Goal: Transaction & Acquisition: Book appointment/travel/reservation

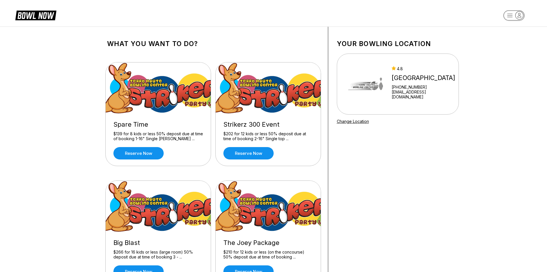
scroll to position [29, 0]
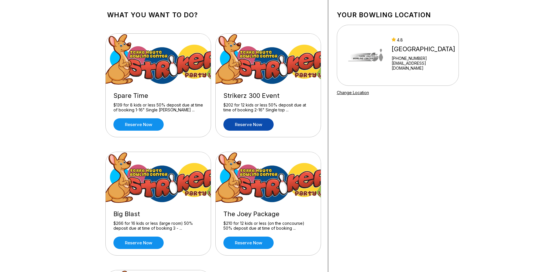
click at [253, 127] on link "Reserve now" at bounding box center [249, 124] width 50 height 12
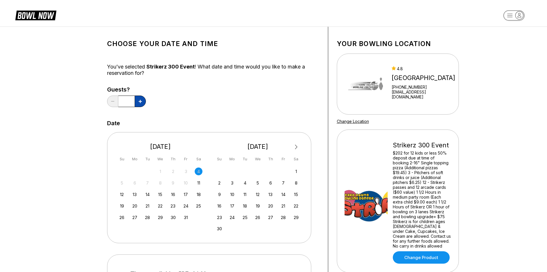
click at [142, 102] on icon at bounding box center [140, 101] width 3 height 3
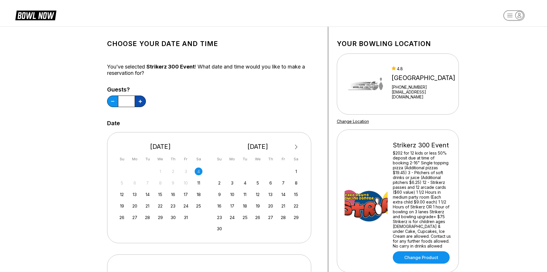
click at [142, 102] on icon at bounding box center [140, 101] width 3 height 3
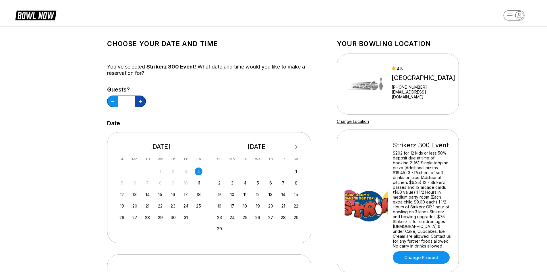
click at [142, 102] on icon at bounding box center [140, 101] width 3 height 3
type input "**"
click at [198, 203] on div "25" at bounding box center [199, 206] width 8 height 8
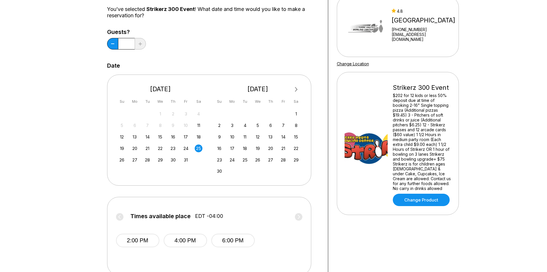
scroll to position [115, 0]
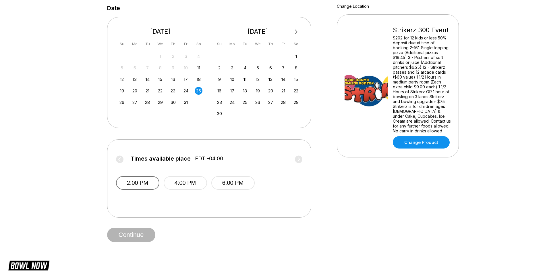
click at [152, 186] on button "2:00 PM" at bounding box center [137, 183] width 43 height 14
click at [140, 235] on button "Continue" at bounding box center [131, 234] width 48 height 14
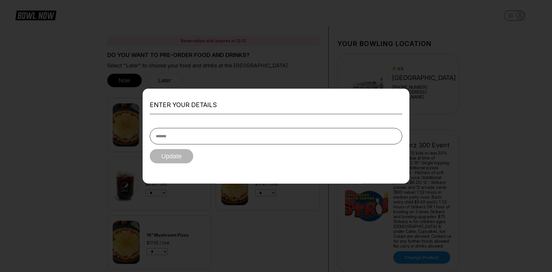
click at [193, 134] on input "text" at bounding box center [276, 136] width 252 height 16
type input "**********"
click at [174, 159] on button "Update" at bounding box center [171, 156] width 43 height 14
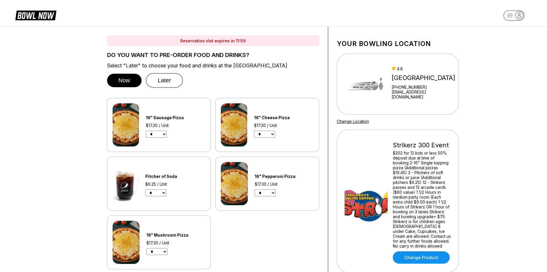
click at [164, 80] on button "Later" at bounding box center [164, 80] width 37 height 15
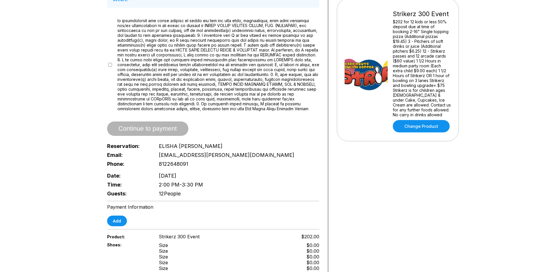
scroll to position [230, 0]
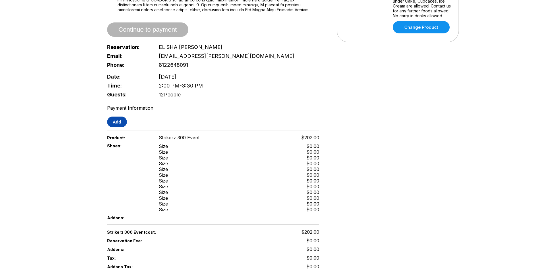
click at [115, 116] on button "Add" at bounding box center [117, 121] width 20 height 11
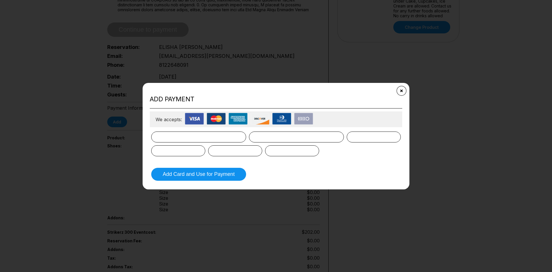
click at [400, 92] on button "Close" at bounding box center [401, 90] width 14 height 14
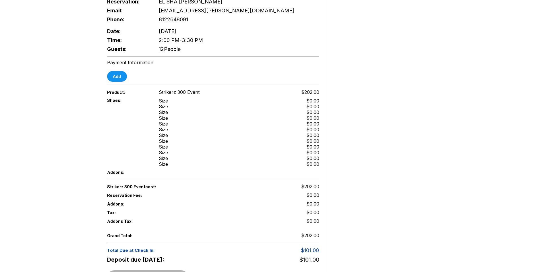
scroll to position [199, 0]
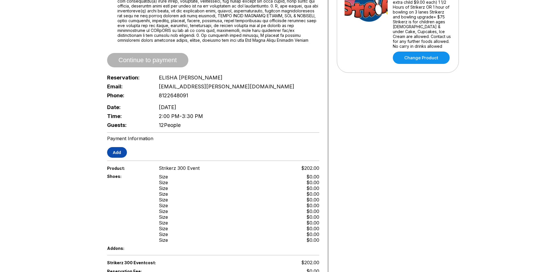
click at [122, 147] on button "Add" at bounding box center [117, 152] width 20 height 11
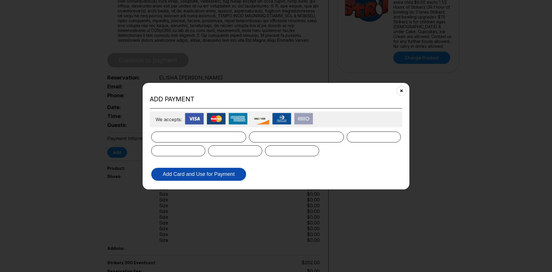
click at [206, 176] on button "Add Card and Use for Payment" at bounding box center [198, 174] width 95 height 13
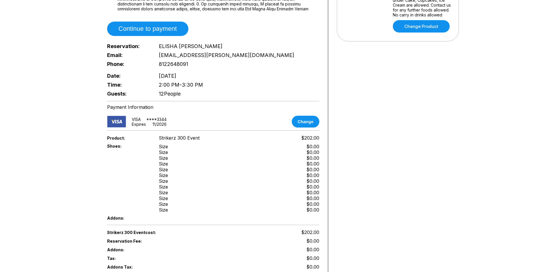
scroll to position [314, 0]
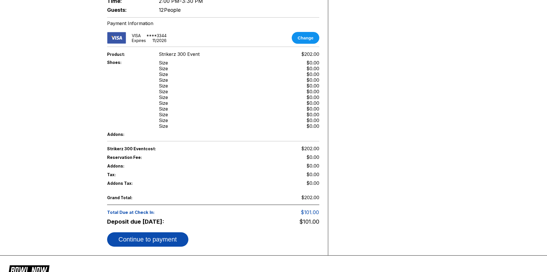
click at [167, 237] on button "Continue to payment" at bounding box center [147, 239] width 81 height 14
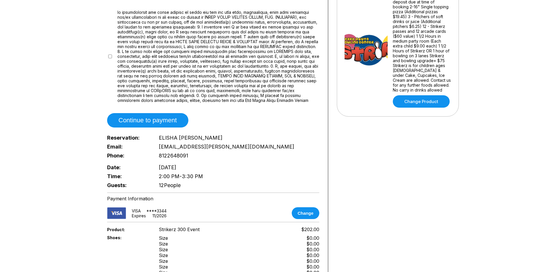
scroll to position [187, 0]
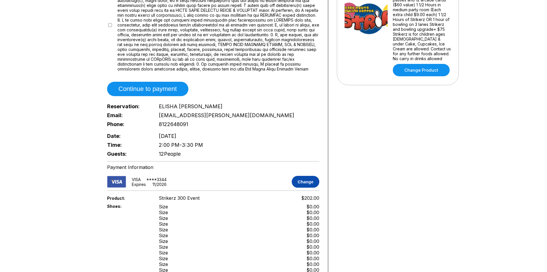
click at [303, 176] on button "Change" at bounding box center [305, 182] width 27 height 12
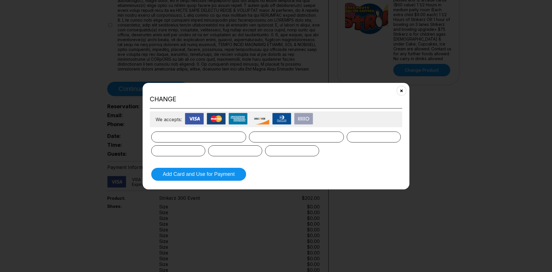
click at [275, 128] on div "Add Card and Use for Payment" at bounding box center [276, 154] width 252 height 55
click at [200, 151] on div at bounding box center [178, 150] width 54 height 11
click at [202, 179] on button "Add Card and Use for Payment" at bounding box center [198, 174] width 95 height 13
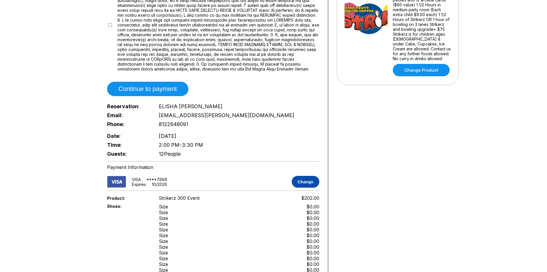
click at [305, 178] on button "Change" at bounding box center [305, 182] width 27 height 12
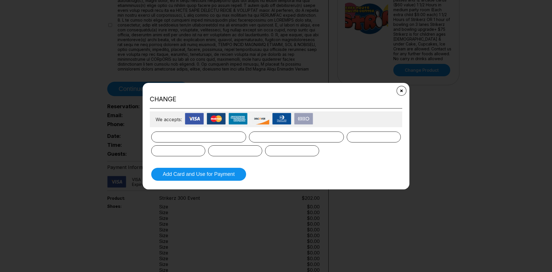
click at [399, 93] on button "Close" at bounding box center [401, 90] width 14 height 14
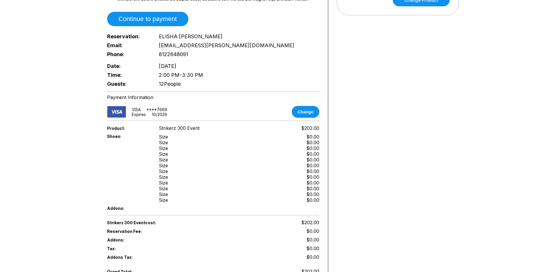
scroll to position [331, 0]
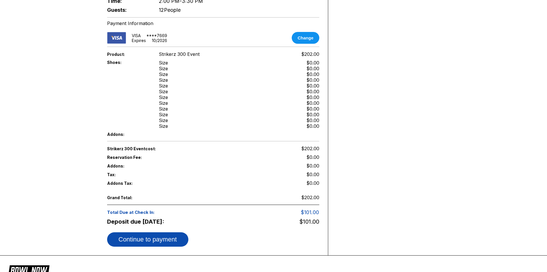
click at [167, 233] on button "Continue to payment" at bounding box center [147, 239] width 81 height 14
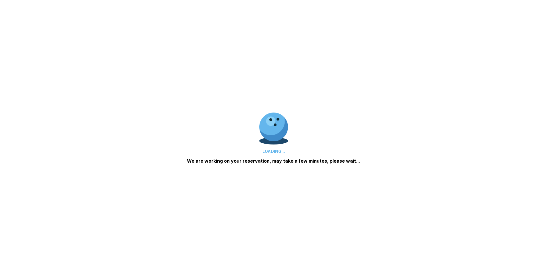
scroll to position [0, 0]
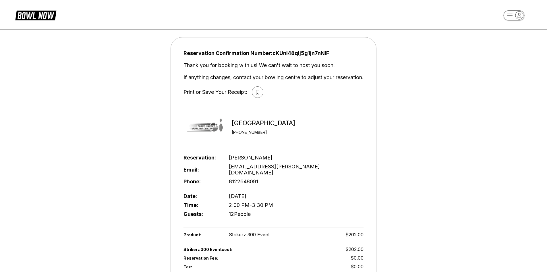
click at [258, 92] on icon at bounding box center [257, 92] width 3 height 5
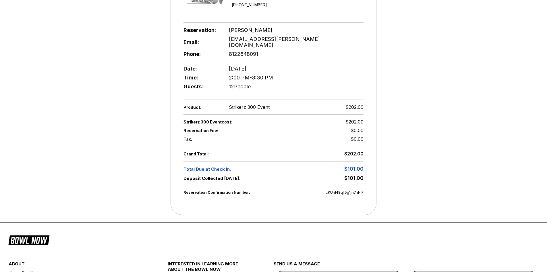
scroll to position [57, 0]
